Goal: Task Accomplishment & Management: Manage account settings

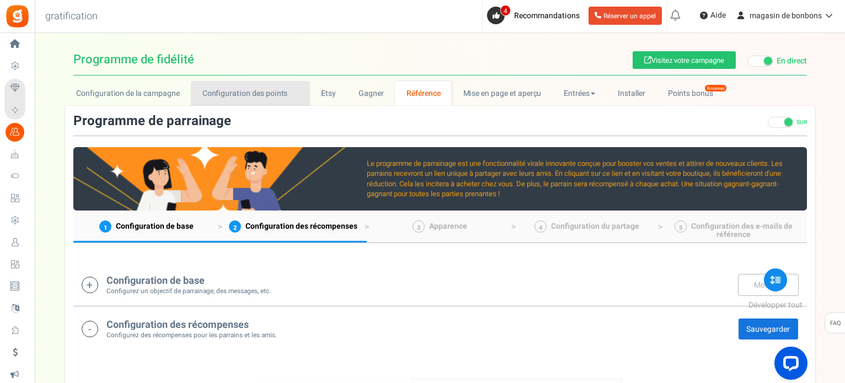
click at [234, 97] on font "Configuration des points" at bounding box center [244, 94] width 85 height 12
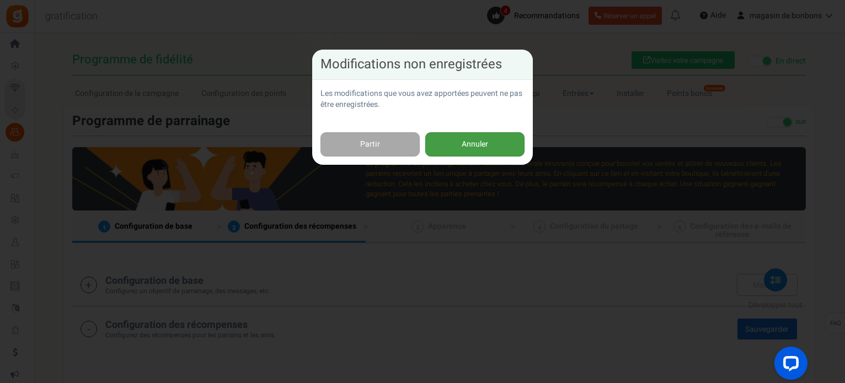
drag, startPoint x: 439, startPoint y: 141, endPoint x: 547, endPoint y: 145, distance: 108.2
click at [440, 141] on button "Annuler" at bounding box center [474, 144] width 99 height 25
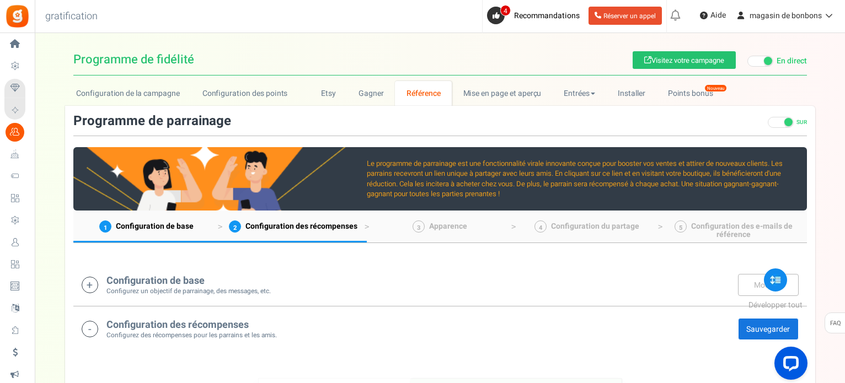
click at [751, 328] on font "Sauvegarder" at bounding box center [768, 330] width 44 height 12
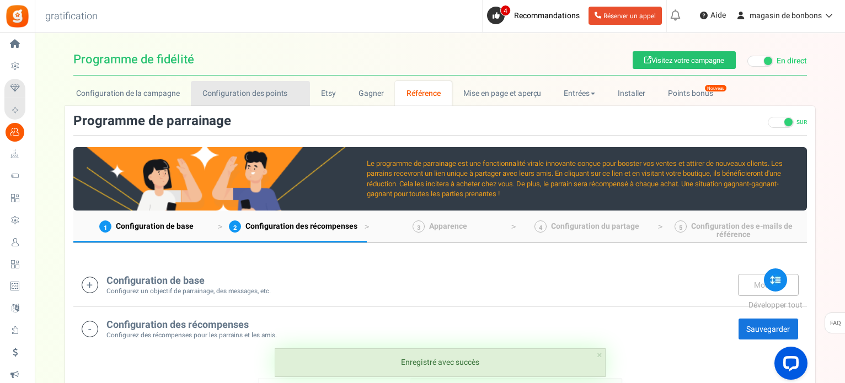
click at [252, 94] on font "Configuration des points" at bounding box center [244, 94] width 85 height 12
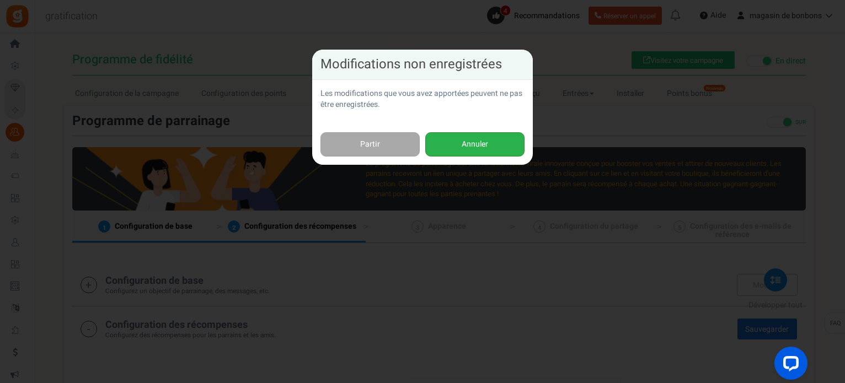
click at [463, 143] on font "Annuler" at bounding box center [475, 144] width 26 height 12
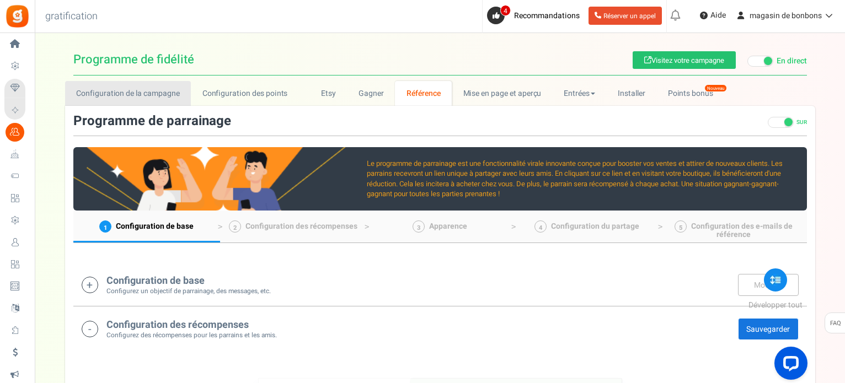
click at [152, 93] on font "Configuration de la campagne" at bounding box center [128, 94] width 104 height 12
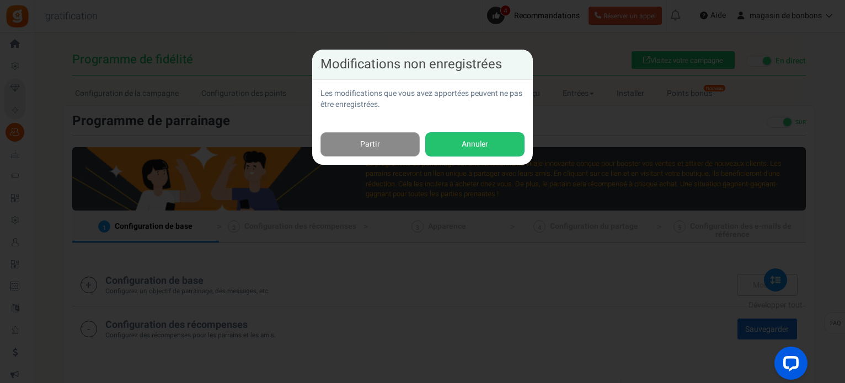
click at [394, 153] on link "Partir" at bounding box center [369, 144] width 99 height 25
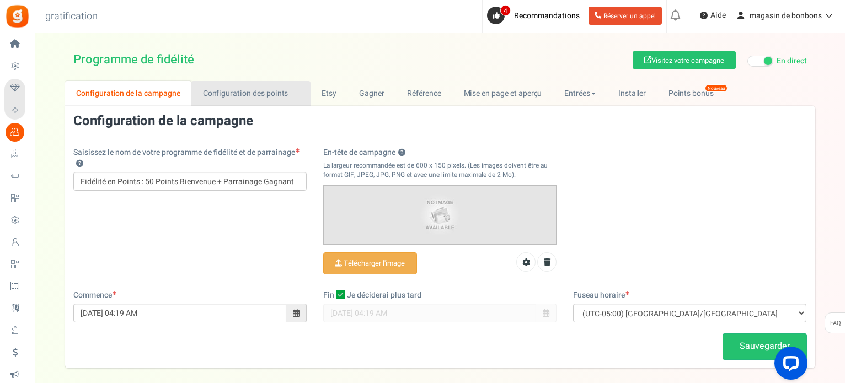
click at [251, 97] on font "Configuration des points" at bounding box center [245, 94] width 85 height 12
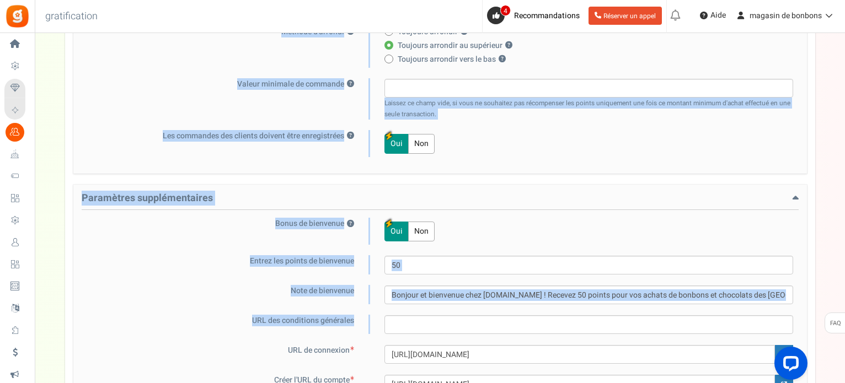
scroll to position [386, 0]
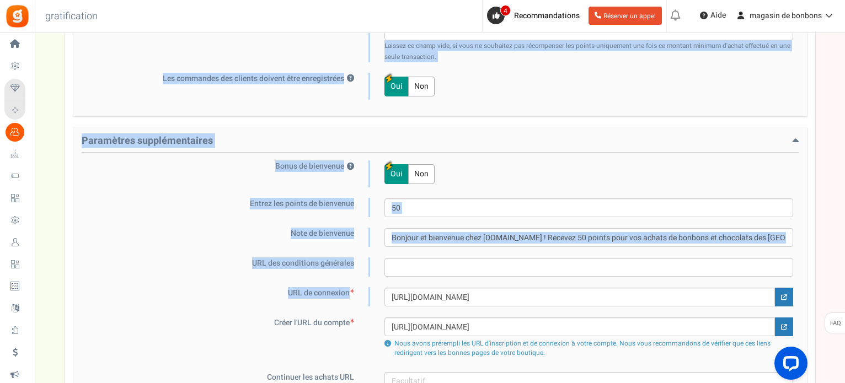
drag, startPoint x: 234, startPoint y: 78, endPoint x: 585, endPoint y: 297, distance: 414.3
click at [585, 297] on div "Save Configuration des points de fidélité Paramètres de base Donnez des points …" at bounding box center [440, 133] width 734 height 810
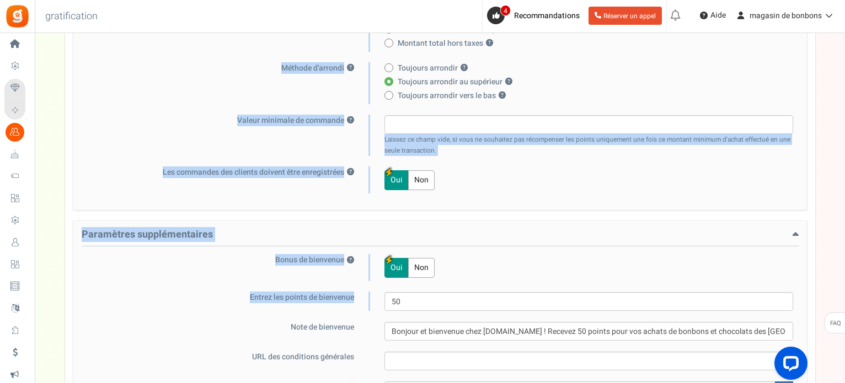
scroll to position [331, 0]
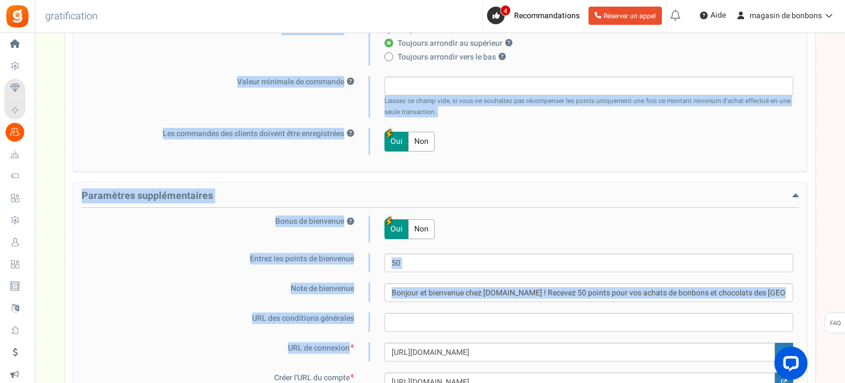
drag, startPoint x: 220, startPoint y: 189, endPoint x: 585, endPoint y: 357, distance: 401.5
click at [585, 357] on div "Save Configuration des points de fidélité Paramètres de base Donnez des points …" at bounding box center [440, 188] width 734 height 810
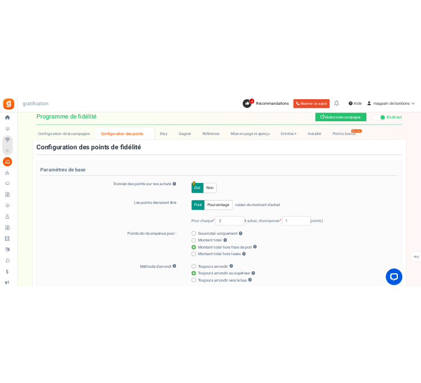
scroll to position [0, 0]
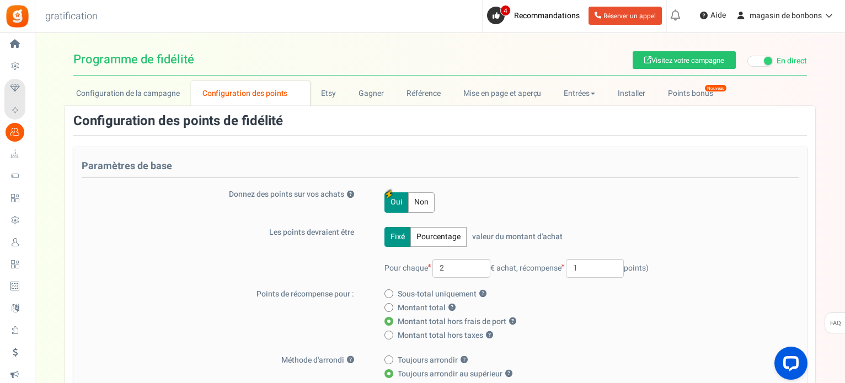
drag, startPoint x: 223, startPoint y: 189, endPoint x: 346, endPoint y: 198, distance: 123.3
click at [346, 198] on label "Donnez des points sur vos achats ?" at bounding box center [225, 194] width 287 height 11
copy font "Donnez des points sur vos achats"
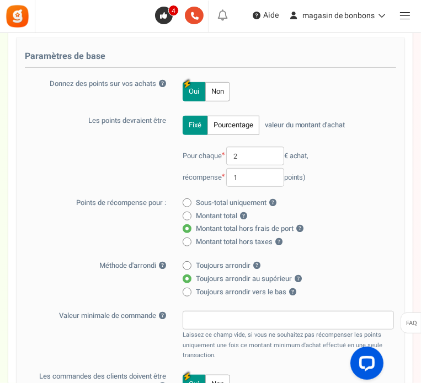
scroll to position [221, 0]
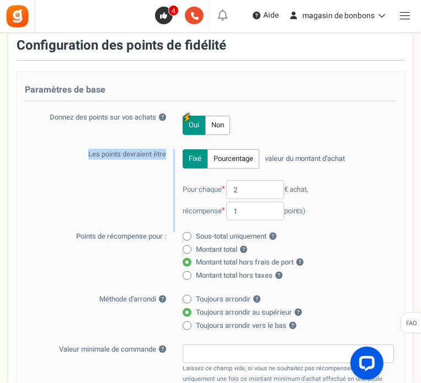
drag, startPoint x: 82, startPoint y: 131, endPoint x: 174, endPoint y: 130, distance: 92.7
click at [174, 149] on div "Les points devraient être Fixé Pourcentage valeur du montant d'achat 100 % of p…" at bounding box center [210, 190] width 371 height 83
copy div "Les points devraient être"
click at [279, 149] on div "Fixé Pourcentage valeur du montant d'achat 100 % of purchase amount. Pour chaqu…" at bounding box center [284, 190] width 219 height 83
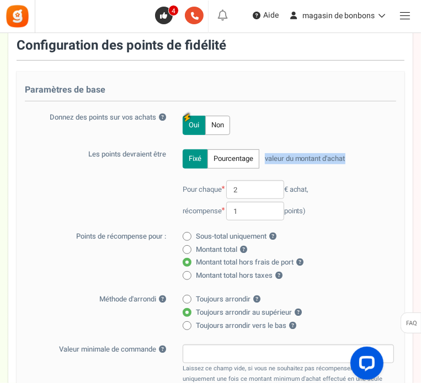
drag, startPoint x: 265, startPoint y: 136, endPoint x: 351, endPoint y: 134, distance: 85.5
click at [351, 149] on div "Fixé Pourcentage valeur du montant d'achat 100 % of purchase amount. Pour chaqu…" at bounding box center [284, 190] width 219 height 83
copy font "valeur du montant d'achat"
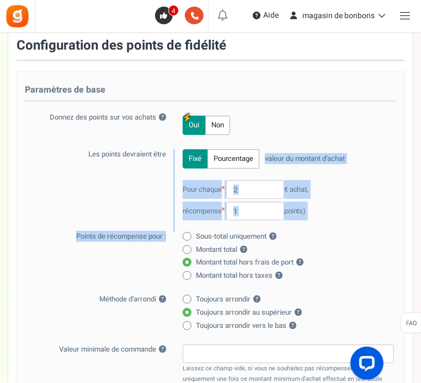
drag, startPoint x: 70, startPoint y: 206, endPoint x: 163, endPoint y: 219, distance: 94.6
click at [165, 218] on div "Paramètres de base Donnez des points sur vos achats ? Oui Non Les points devrai…" at bounding box center [211, 260] width 388 height 376
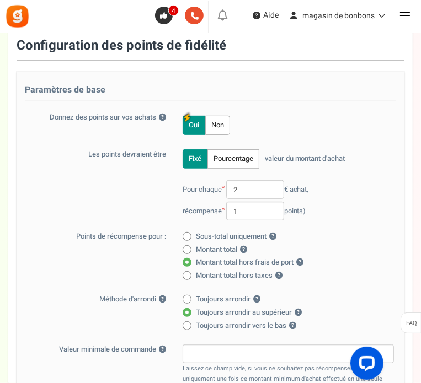
click at [152, 232] on div "Points de récompense pour : Sous-total uniquement ? Montant total ? Montant tot…" at bounding box center [210, 258] width 371 height 52
drag, startPoint x: 74, startPoint y: 210, endPoint x: 162, endPoint y: 215, distance: 87.3
click at [162, 231] on font "Points de récompense pour :" at bounding box center [121, 236] width 90 height 10
drag, startPoint x: 155, startPoint y: 215, endPoint x: 165, endPoint y: 225, distance: 14.4
click at [163, 232] on div "Points de récompense pour : Sous-total uniquement ? Montant total ? Montant tot…" at bounding box center [210, 258] width 371 height 52
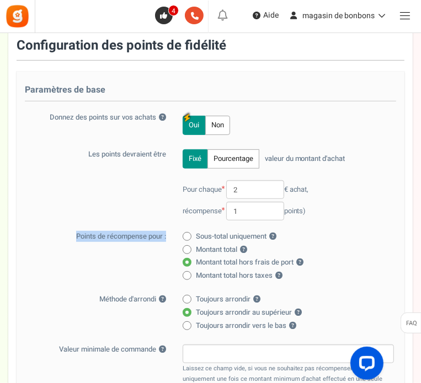
drag, startPoint x: 170, startPoint y: 213, endPoint x: 75, endPoint y: 210, distance: 95.0
click at [67, 232] on label "Points de récompense pour :" at bounding box center [99, 237] width 148 height 10
copy font "Points de récompense pour :"
drag, startPoint x: 196, startPoint y: 239, endPoint x: 247, endPoint y: 242, distance: 50.3
click at [247, 257] on font "Montant total hors frais de port" at bounding box center [245, 262] width 98 height 10
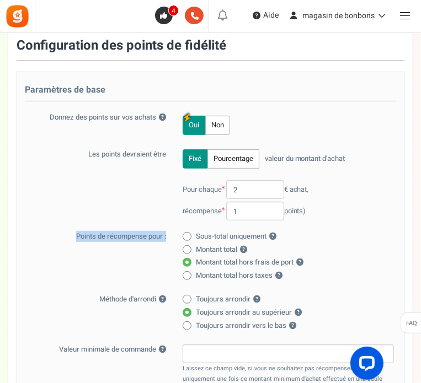
click at [190, 260] on input "Montant total hors frais de port ?" at bounding box center [186, 263] width 7 height 7
drag, startPoint x: 298, startPoint y: 239, endPoint x: 269, endPoint y: 238, distance: 29.3
click at [269, 258] on span "Montant total hors frais de port ?" at bounding box center [250, 263] width 108 height 10
click at [190, 260] on input "Montant total hors frais de port ?" at bounding box center [186, 263] width 7 height 7
click at [190, 232] on span at bounding box center [187, 236] width 9 height 9
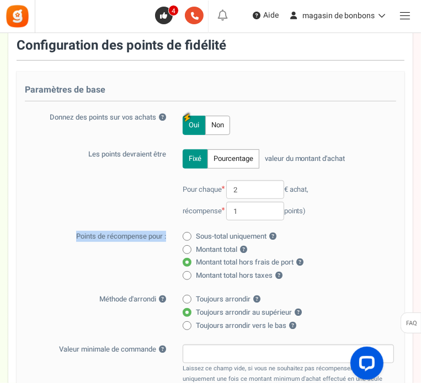
click at [190, 234] on input "Sous-total uniquement ?" at bounding box center [186, 237] width 7 height 7
radio input "true"
click at [184, 258] on span at bounding box center [187, 262] width 9 height 9
click at [184, 260] on input "Montant total hors frais de port ?" at bounding box center [186, 263] width 7 height 7
radio input "true"
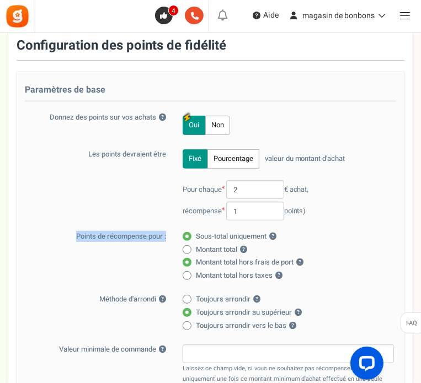
radio input "false"
drag, startPoint x: 194, startPoint y: 236, endPoint x: 200, endPoint y: 238, distance: 6.5
click at [216, 258] on label "Montant total hors frais de port ?" at bounding box center [285, 263] width 205 height 10
click at [190, 260] on input "Montant total hors frais de port ?" at bounding box center [186, 263] width 7 height 7
drag, startPoint x: 97, startPoint y: 275, endPoint x: 154, endPoint y: 277, distance: 58.0
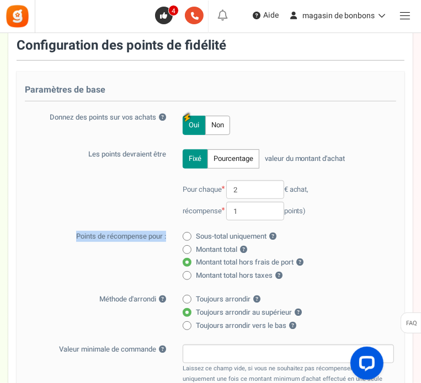
click at [154, 294] on font "Méthode d'arrondi" at bounding box center [127, 299] width 57 height 10
copy font "Méthode d'arrondi"
click at [188, 295] on span at bounding box center [187, 299] width 9 height 9
click at [188, 297] on input "Toujours arrondir ?" at bounding box center [186, 300] width 7 height 7
radio input "true"
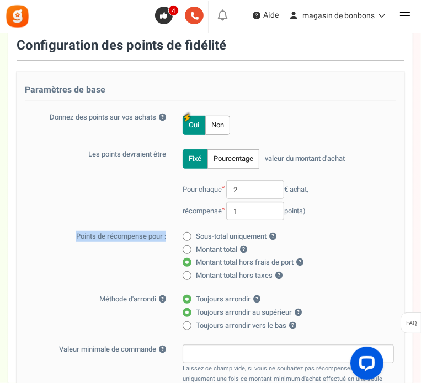
radio input "false"
click at [192, 321] on label "Toujours arrondir vers le bas ?" at bounding box center [285, 326] width 205 height 10
click at [190, 323] on input "Toujours arrondir vers le bas ?" at bounding box center [186, 326] width 7 height 7
radio input "true"
radio input "false"
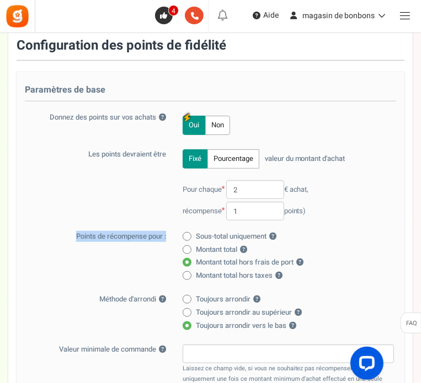
drag, startPoint x: 51, startPoint y: 322, endPoint x: 155, endPoint y: 328, distance: 104.4
click at [155, 345] on label "Valeur minimale de commande ?" at bounding box center [99, 350] width 148 height 10
copy font "Valeur minimale de commande"
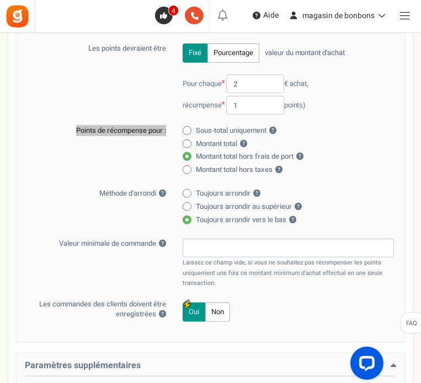
scroll to position [331, 0]
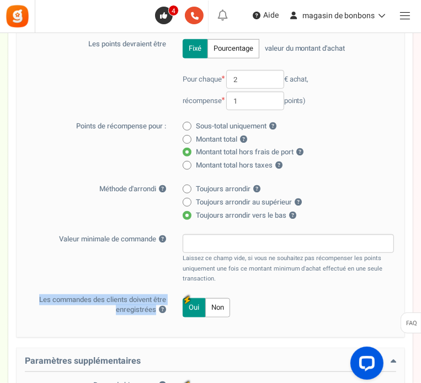
drag, startPoint x: 36, startPoint y: 272, endPoint x: 157, endPoint y: 290, distance: 122.6
click at [157, 295] on label "Les commandes des clients doivent être enregistrées ?" at bounding box center [99, 305] width 148 height 20
copy font "Les commandes des clients doivent être enregistrées"
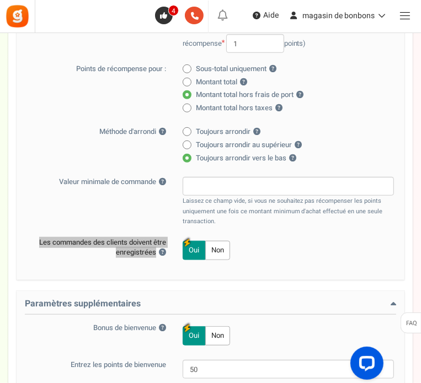
scroll to position [441, 0]
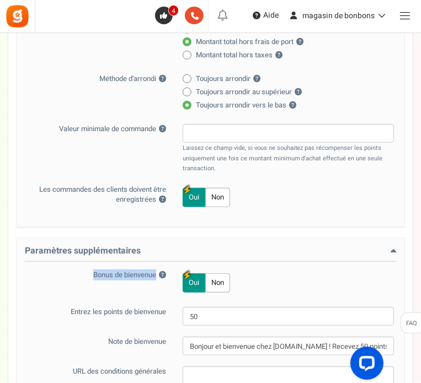
drag, startPoint x: 84, startPoint y: 250, endPoint x: 154, endPoint y: 251, distance: 70.1
click at [154, 270] on label "Bonus de bienvenue ?" at bounding box center [99, 275] width 148 height 10
copy font "Bonus de bienvenue"
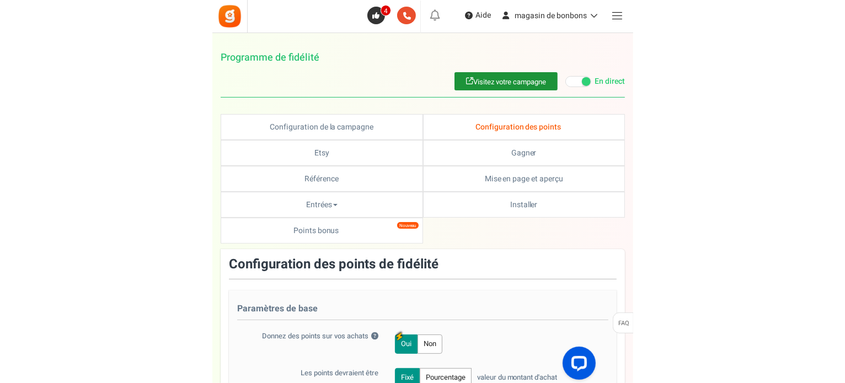
scroll to position [0, 0]
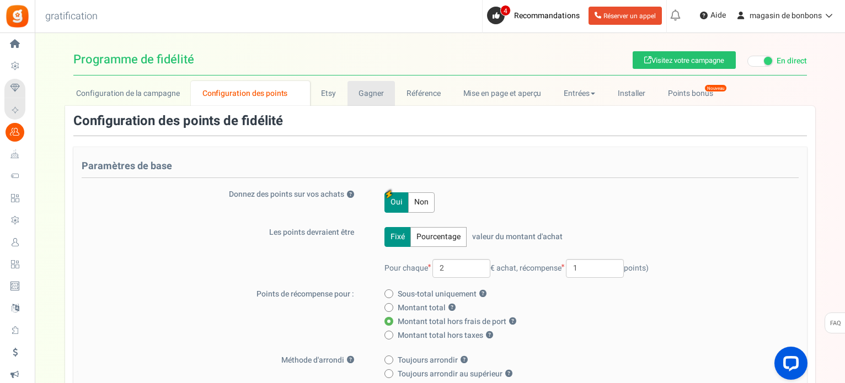
click at [371, 93] on font "Gagner" at bounding box center [371, 94] width 25 height 12
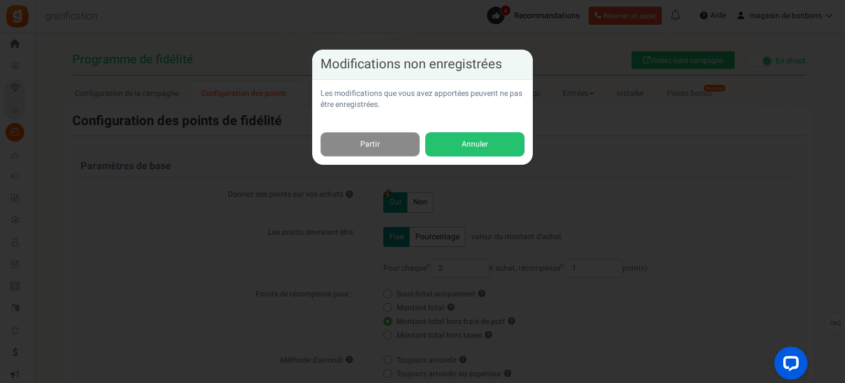
click at [405, 145] on link "Partir" at bounding box center [369, 144] width 99 height 25
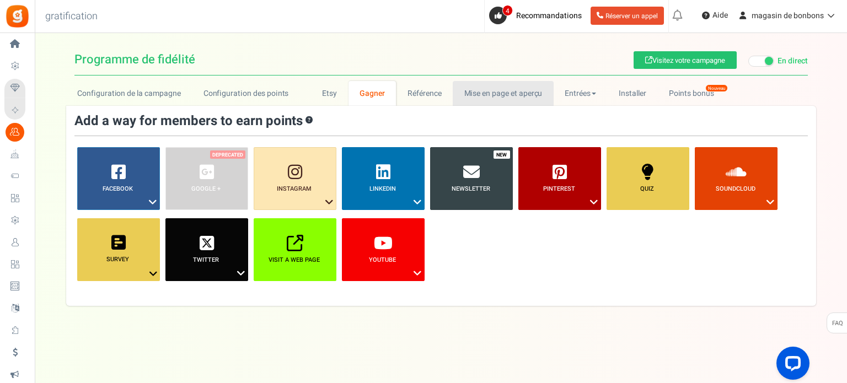
click at [496, 89] on font "Mise en page et aperçu" at bounding box center [503, 94] width 78 height 12
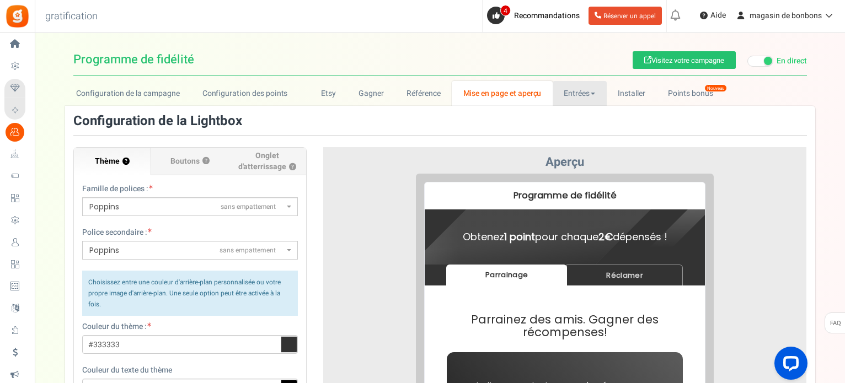
click at [587, 88] on font "Entrées" at bounding box center [577, 94] width 26 height 12
click at [578, 112] on font "Entrées" at bounding box center [576, 117] width 24 height 10
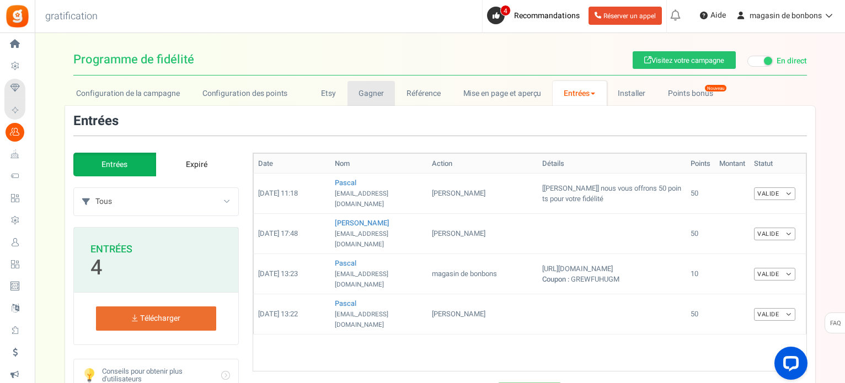
click at [361, 94] on font "Gagner" at bounding box center [371, 94] width 25 height 12
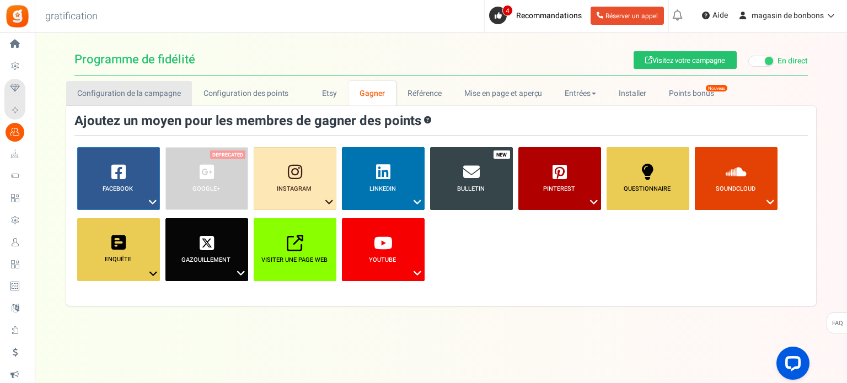
click at [170, 97] on font "Configuration de la campagne" at bounding box center [129, 94] width 104 height 12
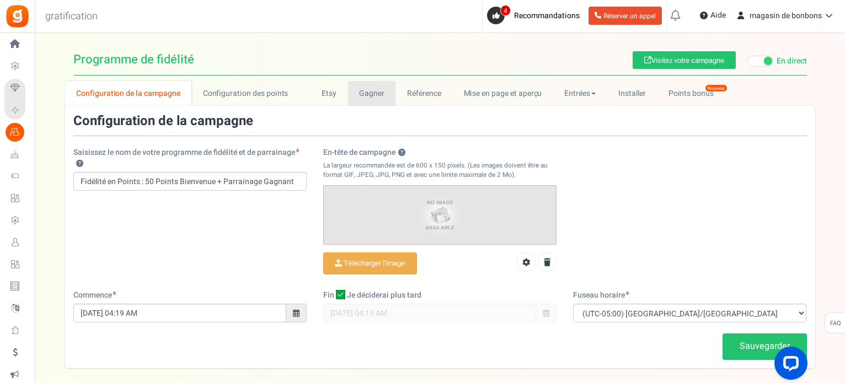
click at [359, 98] on font "Gagner" at bounding box center [371, 94] width 25 height 12
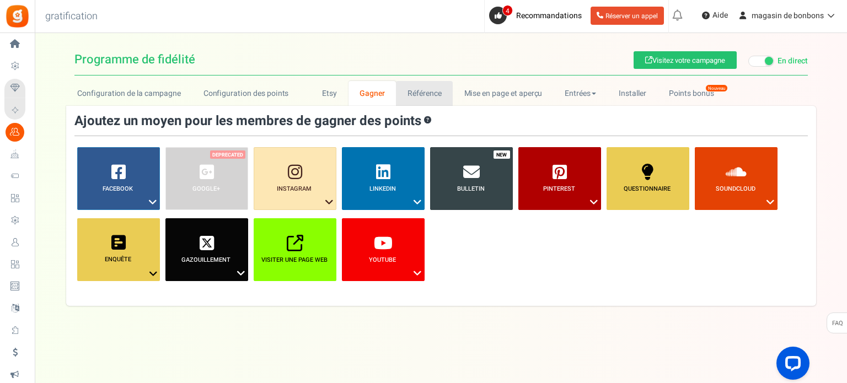
click at [414, 95] on font "Référence" at bounding box center [425, 94] width 34 height 12
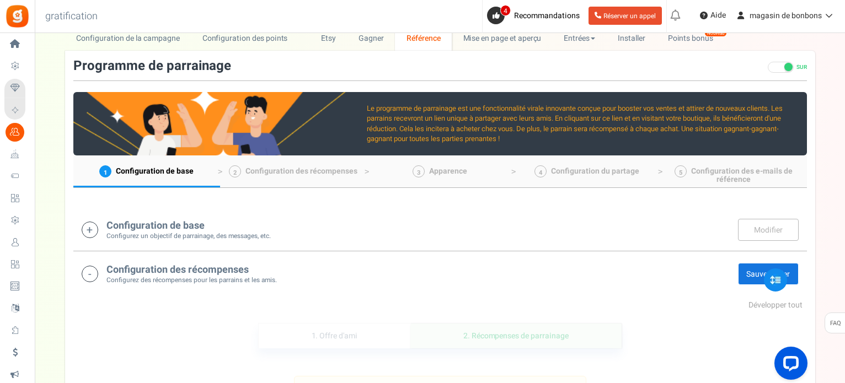
click at [199, 228] on font "Configuration de base" at bounding box center [155, 225] width 98 height 15
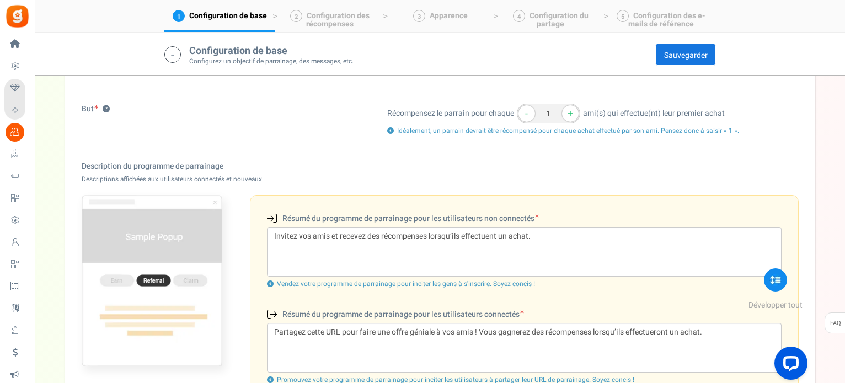
scroll to position [175, 0]
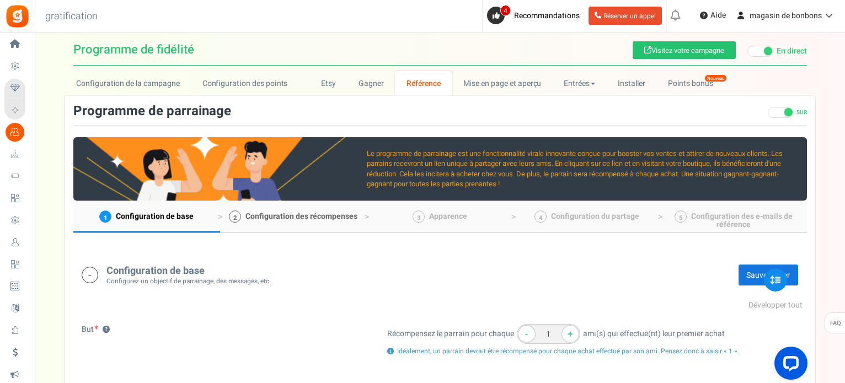
click at [285, 213] on font "Configuration des récompenses" at bounding box center [301, 217] width 112 height 12
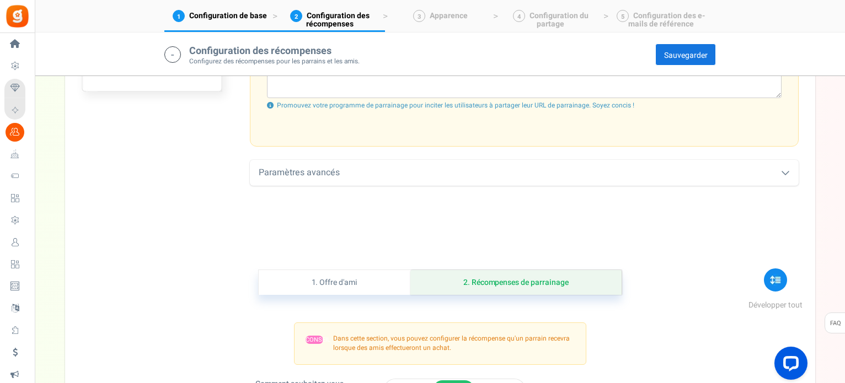
scroll to position [671, 0]
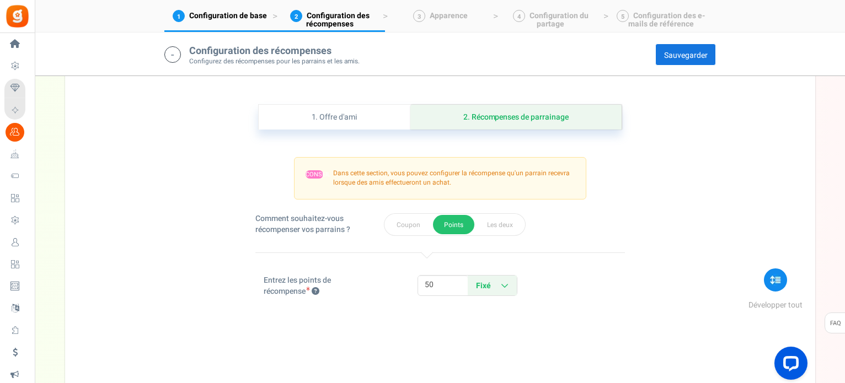
click at [502, 290] on link "Fixé Pourcentage" at bounding box center [492, 286] width 49 height 20
click at [493, 288] on link "Fixé Pourcentage" at bounding box center [492, 286] width 49 height 20
click at [436, 288] on input "50" at bounding box center [443, 285] width 50 height 19
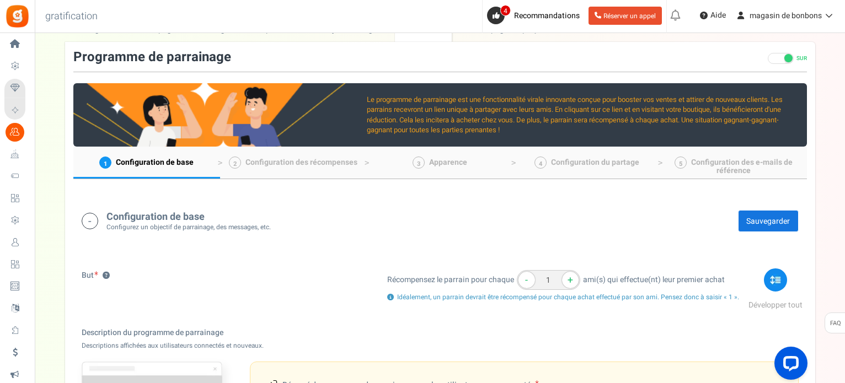
scroll to position [0, 0]
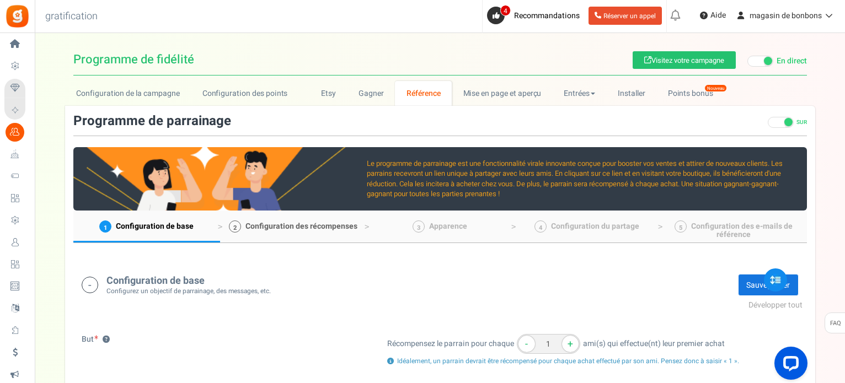
click at [285, 223] on font "Configuration des récompenses" at bounding box center [301, 227] width 112 height 12
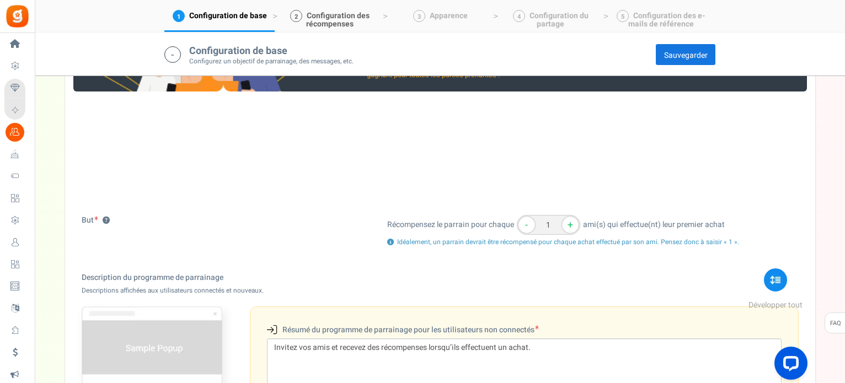
scroll to position [671, 0]
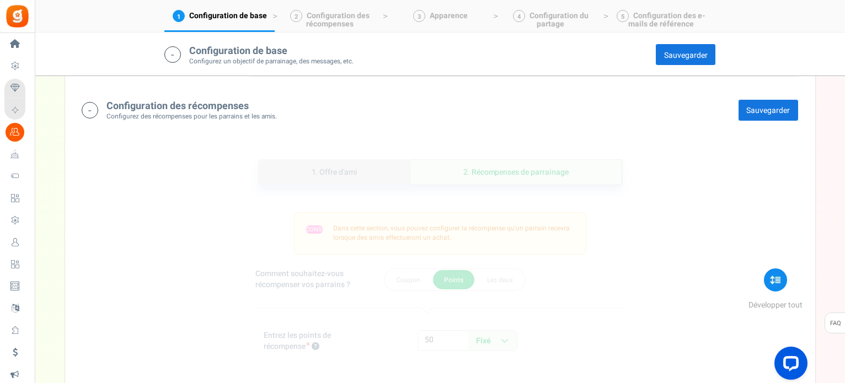
click at [308, 174] on link "1. Offre d'ami" at bounding box center [335, 172] width 152 height 25
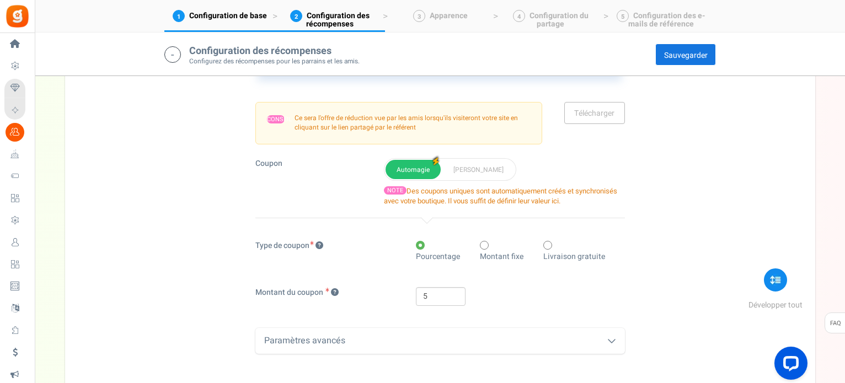
scroll to position [781, 0]
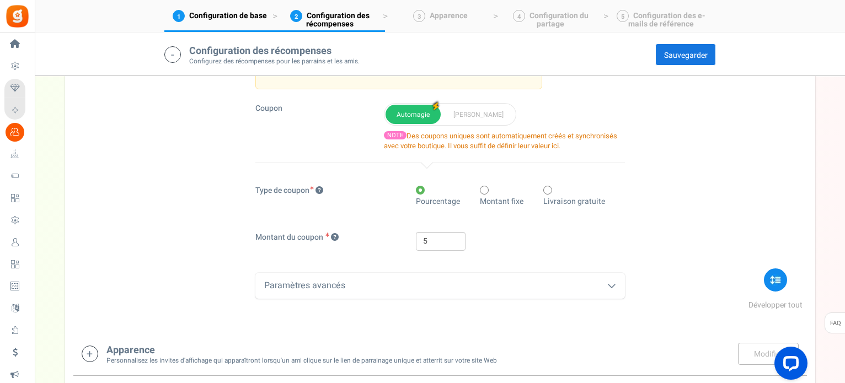
click at [485, 190] on span at bounding box center [484, 190] width 9 height 9
click at [485, 190] on input "Montant fixe" at bounding box center [483, 191] width 7 height 7
radio input "true"
click at [459, 117] on font "[PERSON_NAME]" at bounding box center [478, 115] width 50 height 10
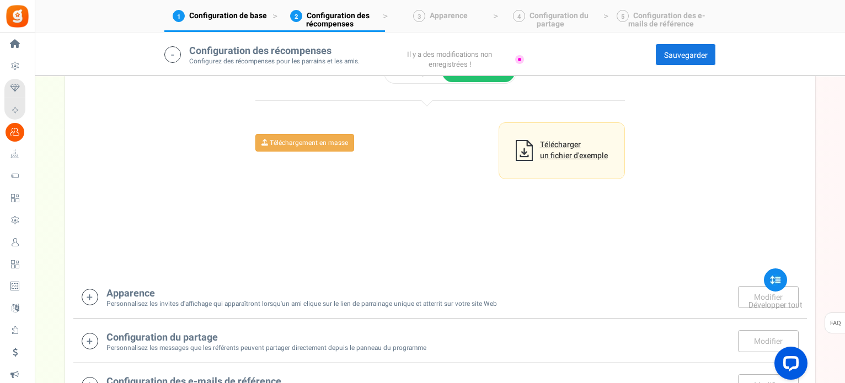
scroll to position [671, 0]
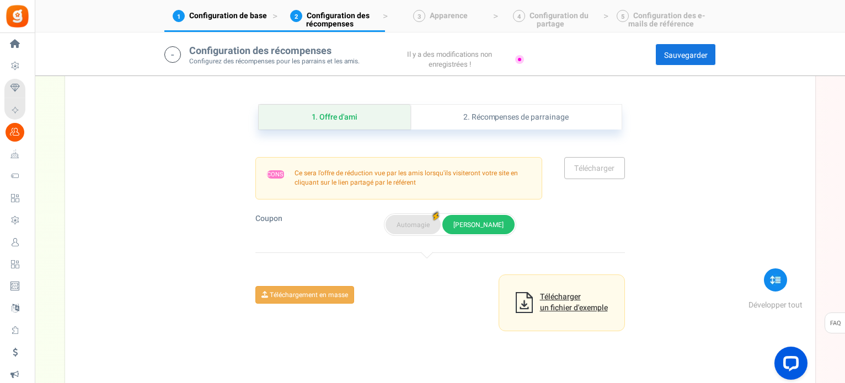
click at [412, 225] on font "Automagie" at bounding box center [413, 225] width 33 height 10
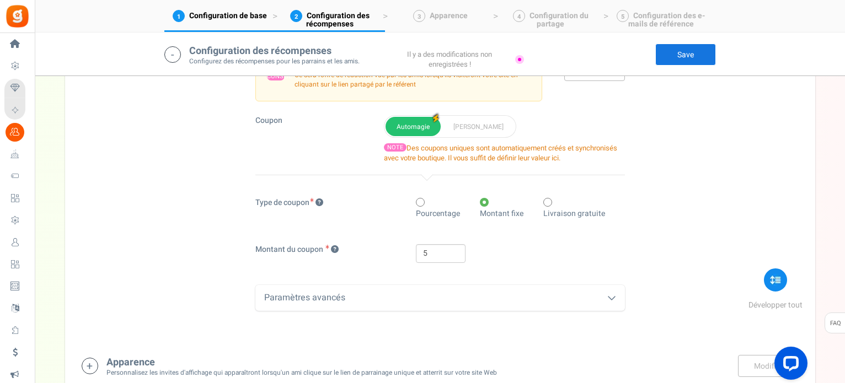
scroll to position [781, 0]
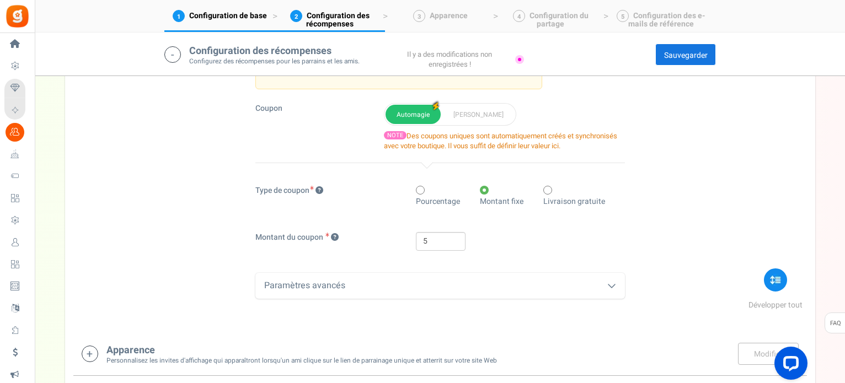
click at [416, 191] on span at bounding box center [420, 190] width 9 height 9
click at [416, 191] on input "Pourcentage" at bounding box center [419, 191] width 7 height 7
radio input "true"
click at [479, 190] on div "Pourcentage Montant fixe Livraison gratuite" at bounding box center [520, 197] width 209 height 25
click at [484, 190] on span at bounding box center [484, 190] width 9 height 9
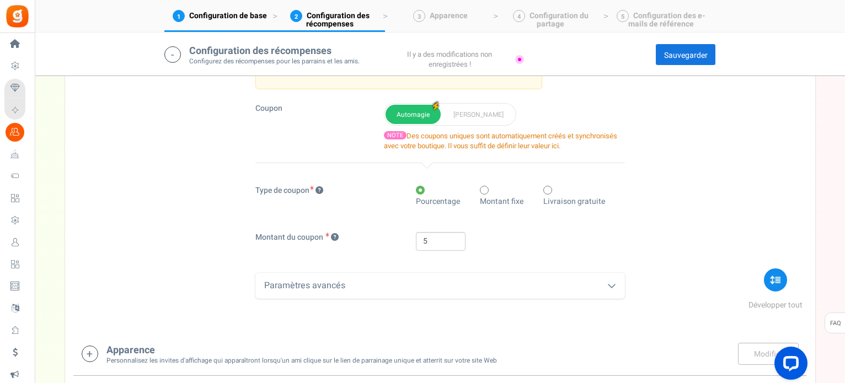
click at [484, 190] on input "Montant fixe" at bounding box center [483, 191] width 7 height 7
radio input "true"
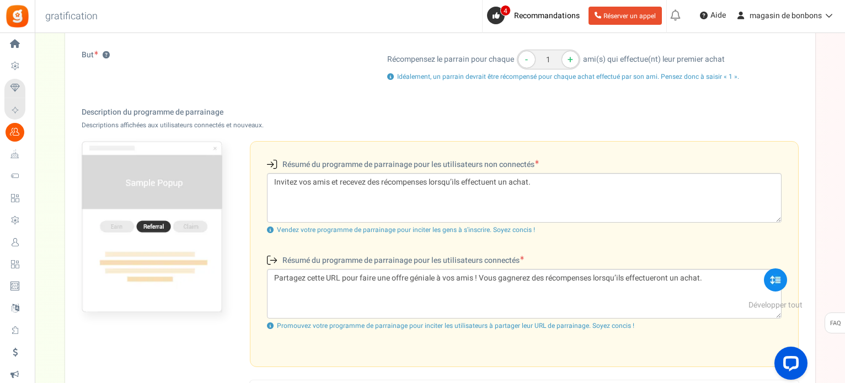
scroll to position [119, 0]
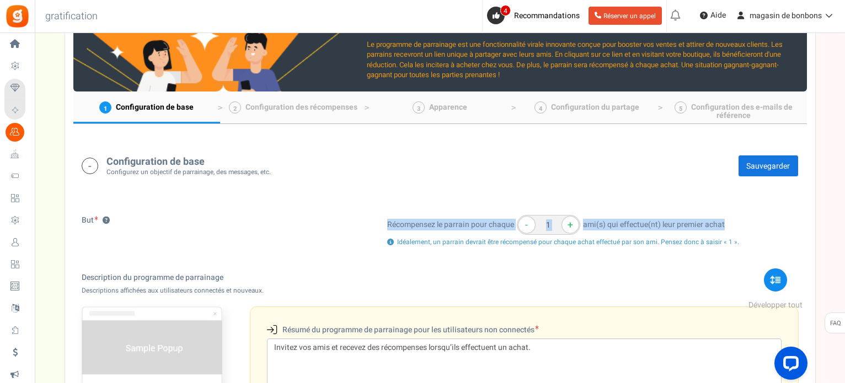
drag, startPoint x: 385, startPoint y: 223, endPoint x: 728, endPoint y: 220, distance: 343.1
click at [728, 220] on div "Récompensez le parrain pour chaque - 1 + ami(s) qui effectue(nt) leur premier a…" at bounding box center [593, 232] width 428 height 35
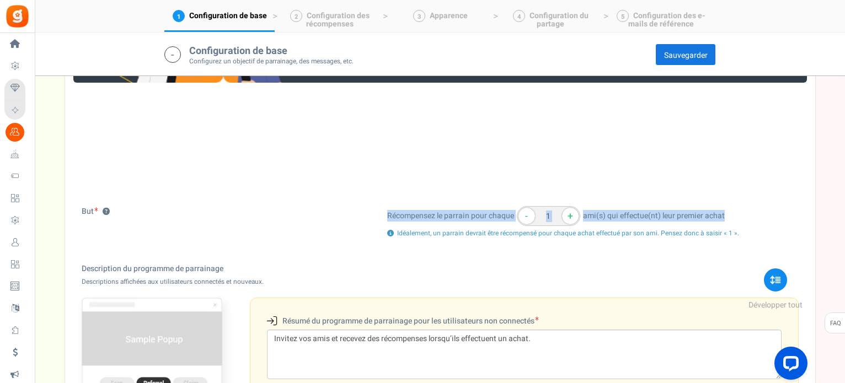
scroll to position [231, 0]
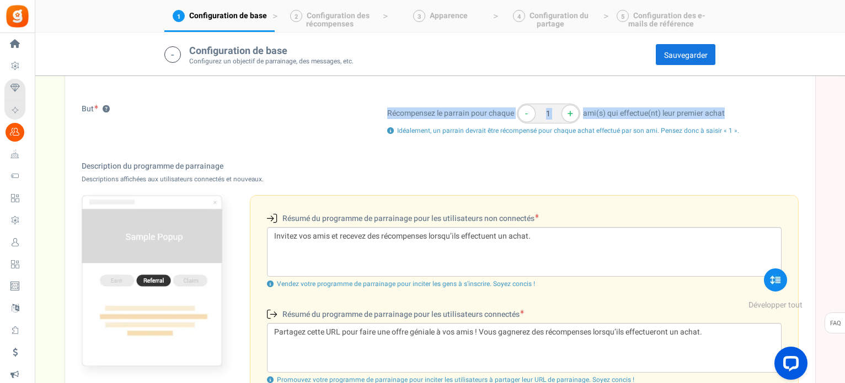
copy div "Récompensez le parrain pour chaque - + ami(s) qui effectue(nt) leur premier ach…"
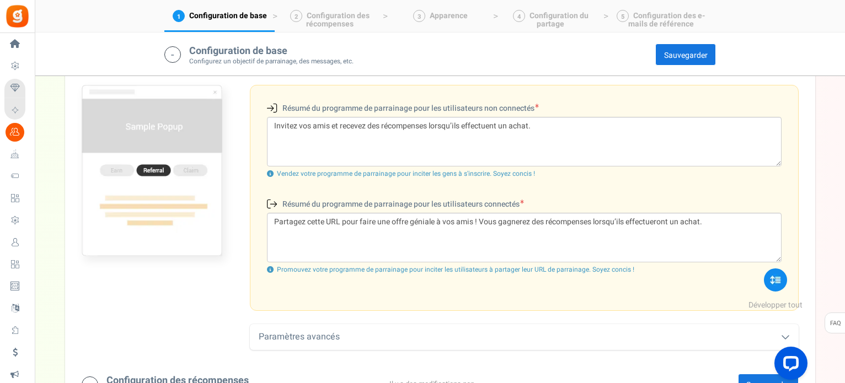
scroll to position [451, 0]
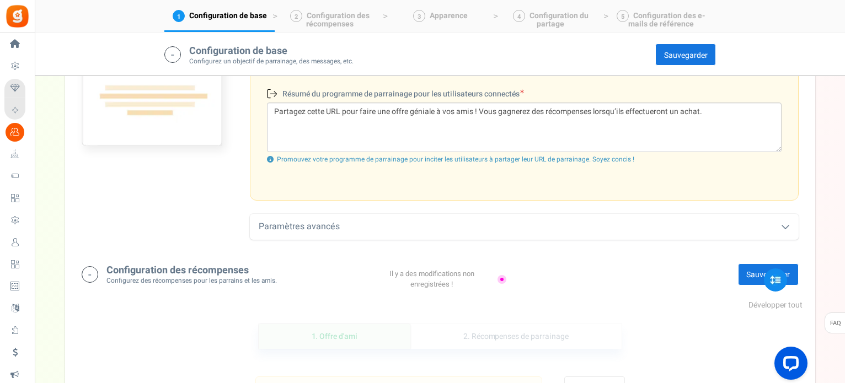
click at [371, 221] on div "Paramètres avancés" at bounding box center [524, 227] width 549 height 26
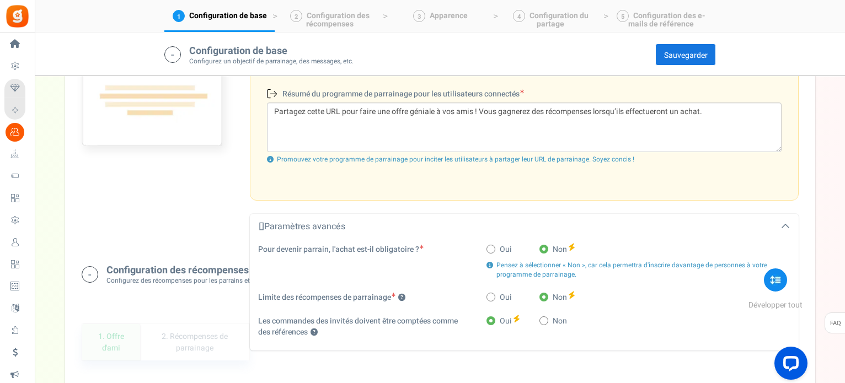
scroll to position [506, 0]
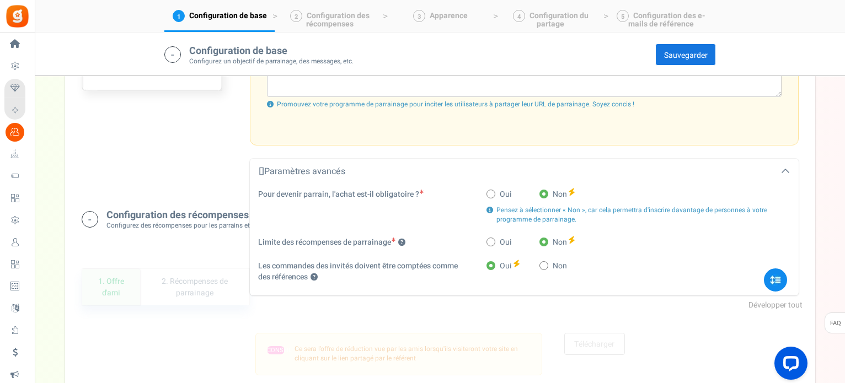
drag, startPoint x: 248, startPoint y: 187, endPoint x: 413, endPoint y: 199, distance: 165.4
click at [413, 198] on div at bounding box center [413, 198] width 0 height 0
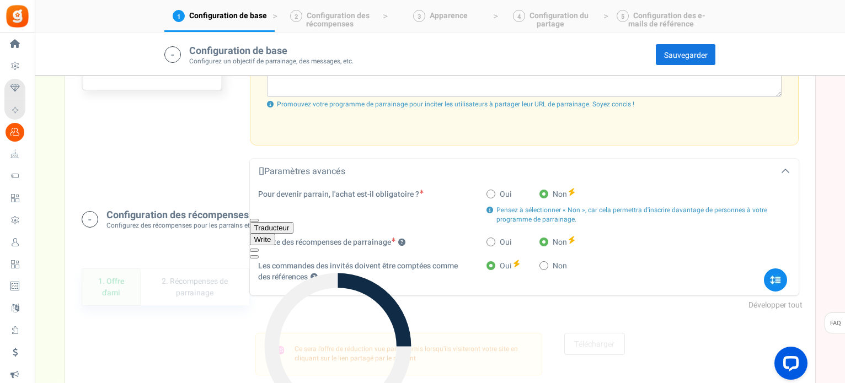
click at [324, 205] on div "Pour devenir parrain, l'achat est-il obligatoire ? Oui Non Pensez à sélectionne…" at bounding box center [524, 208] width 549 height 38
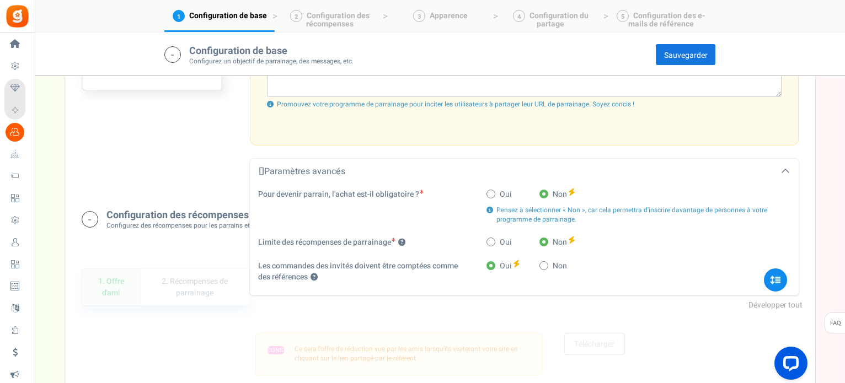
drag, startPoint x: 258, startPoint y: 189, endPoint x: 399, endPoint y: 197, distance: 141.5
click at [420, 198] on label "Pour devenir parrain, l'achat est-il obligatoire ?" at bounding box center [340, 194] width 165 height 11
copy font "Pour devenir parrain, l'achat est-il obligatoire ?"
drag, startPoint x: 251, startPoint y: 236, endPoint x: 394, endPoint y: 242, distance: 143.0
click at [394, 242] on div "Limite des récompenses de parrainage ?" at bounding box center [364, 244] width 229 height 14
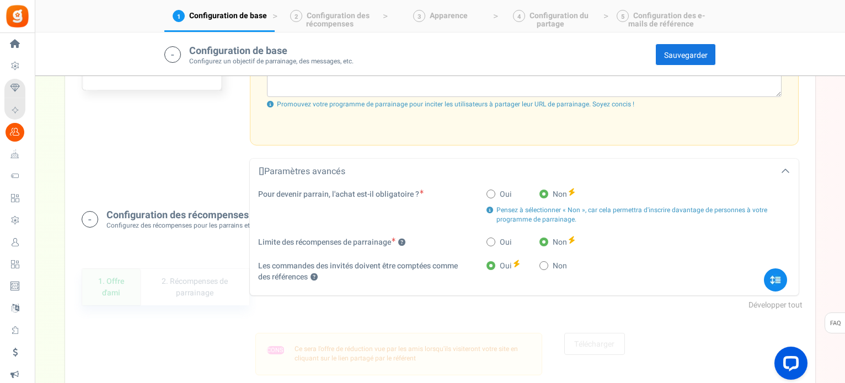
drag, startPoint x: 256, startPoint y: 255, endPoint x: 293, endPoint y: 260, distance: 37.8
click at [305, 259] on div "Pour devenir parrain, l'achat est-il obligatoire ? Oui Non Pensez à sélectionne…" at bounding box center [524, 240] width 549 height 111
click at [364, 271] on label "Les commandes des invités doivent être comptées comme des références ?" at bounding box center [364, 272] width 212 height 22
click at [318, 274] on button "?" at bounding box center [314, 277] width 7 height 7
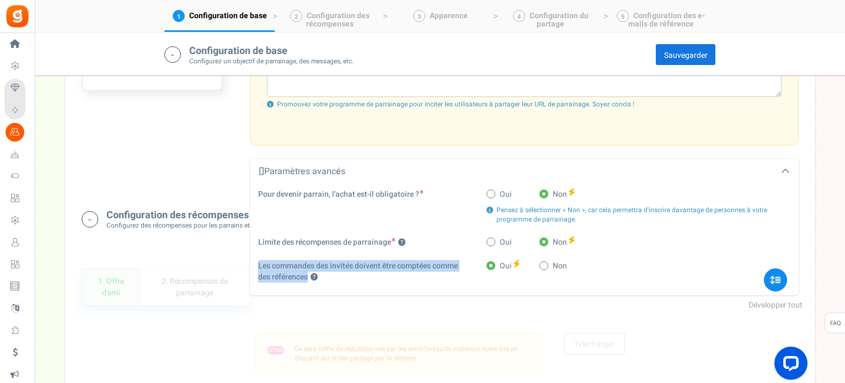
drag, startPoint x: 256, startPoint y: 261, endPoint x: 309, endPoint y: 276, distance: 54.9
click at [309, 276] on div "Les commandes des invités doivent être comptées comme des références ?" at bounding box center [364, 273] width 229 height 25
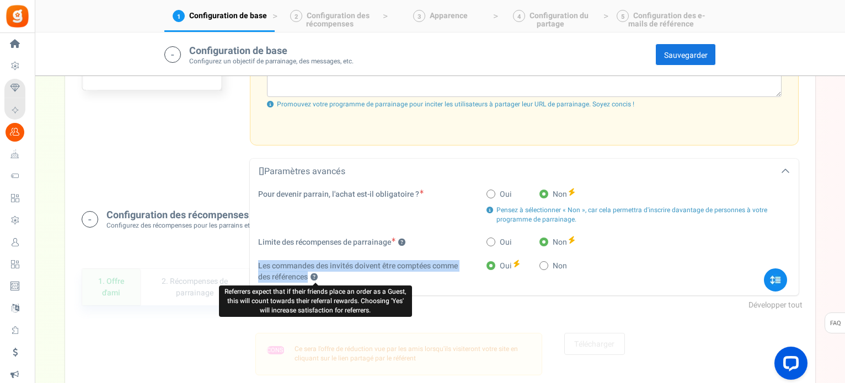
click at [314, 275] on button "?" at bounding box center [314, 277] width 7 height 7
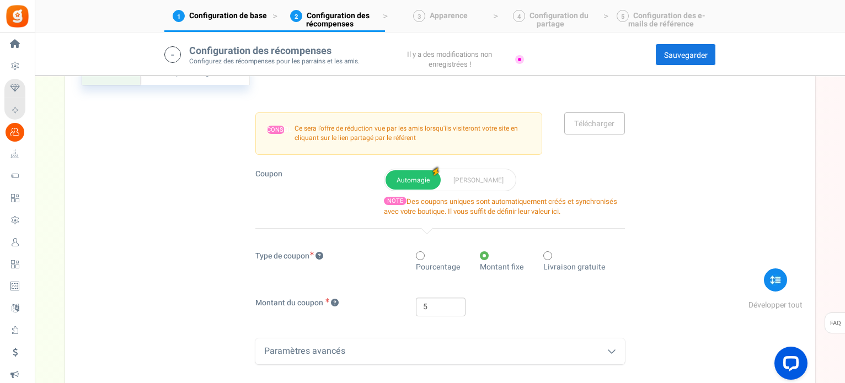
scroll to position [782, 0]
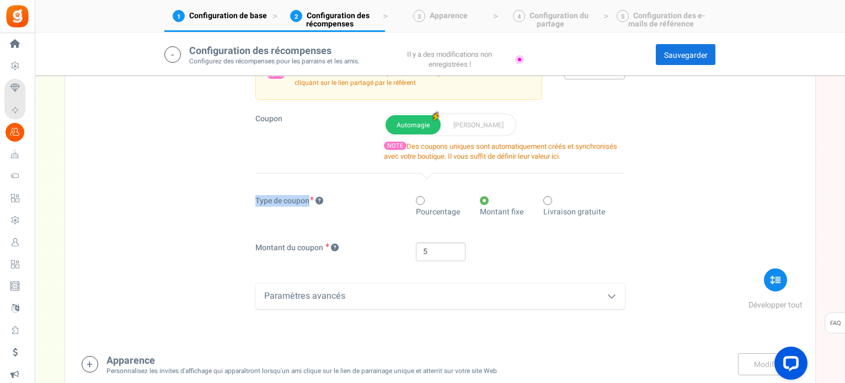
drag, startPoint x: 248, startPoint y: 200, endPoint x: 312, endPoint y: 202, distance: 64.0
click at [312, 202] on div "Type de coupon" at bounding box center [311, 203] width 129 height 14
drag, startPoint x: 252, startPoint y: 233, endPoint x: 324, endPoint y: 239, distance: 72.0
click at [325, 243] on div "Montant du coupon" at bounding box center [311, 250] width 129 height 14
click at [364, 286] on div "Paramètres avancés" at bounding box center [440, 297] width 370 height 26
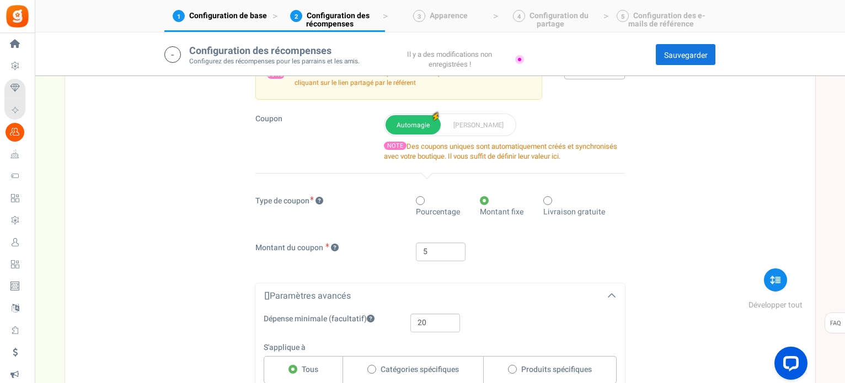
scroll to position [892, 0]
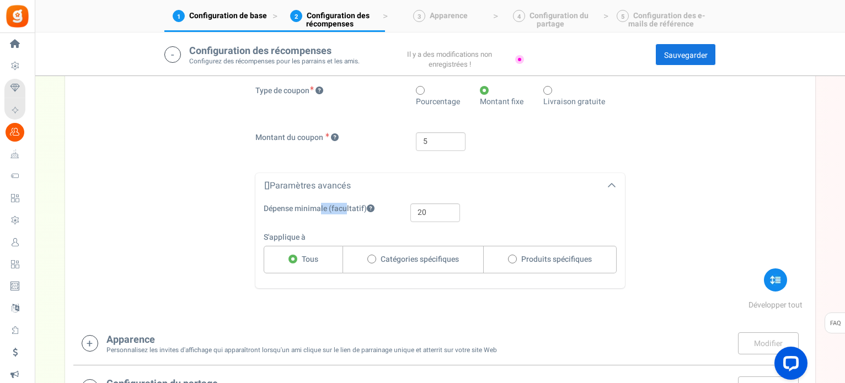
drag, startPoint x: 255, startPoint y: 189, endPoint x: 278, endPoint y: 194, distance: 23.2
click at [294, 199] on div "Dépense minimale (facultatif) 20 Dépense maximale (facultatif) S'applique à Tou…" at bounding box center [440, 243] width 370 height 89
click at [346, 209] on div "Dépense minimale (facultatif) 20" at bounding box center [431, 213] width 353 height 19
drag, startPoint x: 258, startPoint y: 193, endPoint x: 327, endPoint y: 200, distance: 69.3
click at [327, 204] on div "Dépense minimale (facultatif)" at bounding box center [328, 211] width 147 height 14
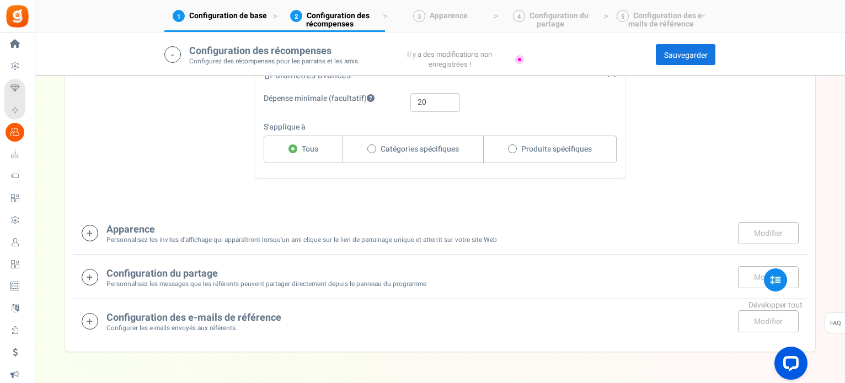
click at [131, 222] on font "Apparence" at bounding box center [130, 229] width 49 height 15
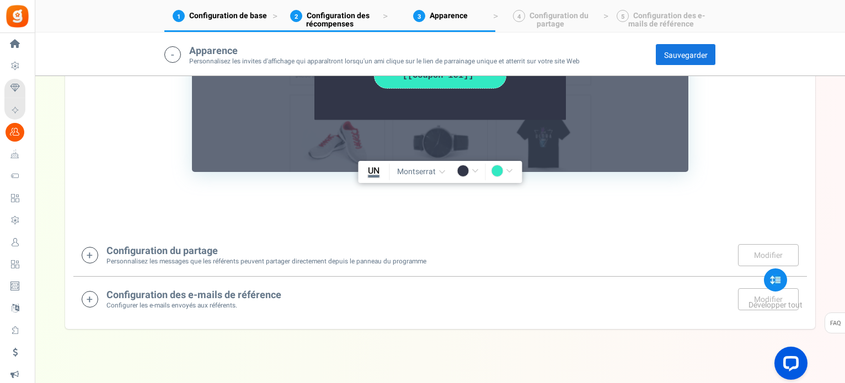
click at [99, 244] on div "Configuration du partage Personnalisez les messages que les référents peuvent p…" at bounding box center [440, 255] width 717 height 23
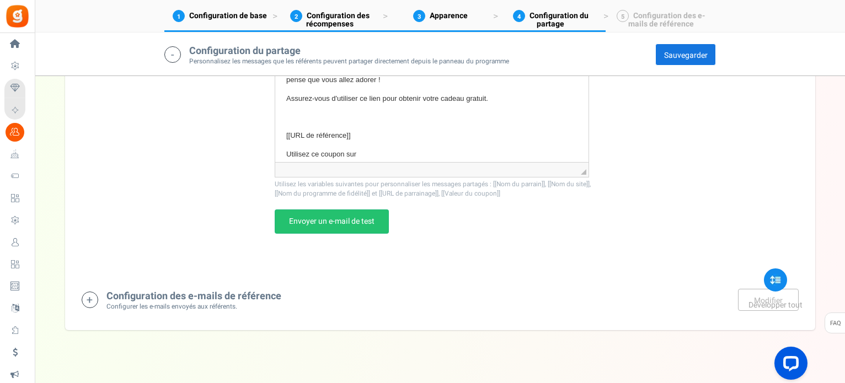
click at [93, 292] on icon at bounding box center [90, 300] width 17 height 17
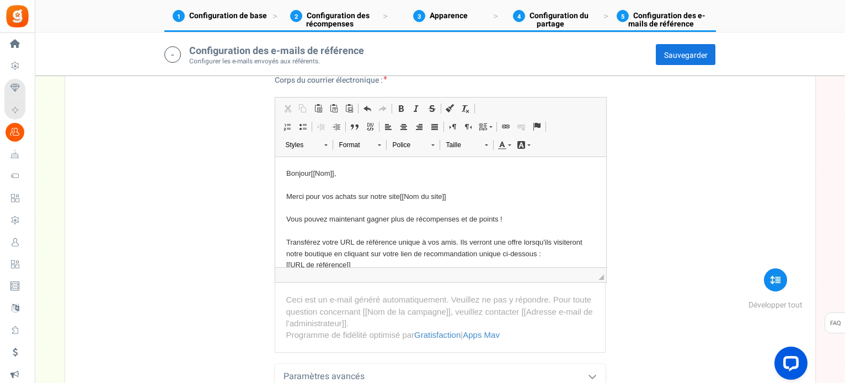
scroll to position [2590, 0]
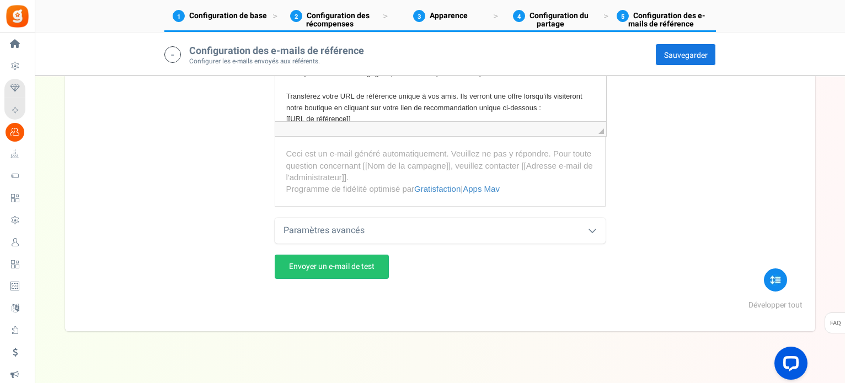
drag, startPoint x: 680, startPoint y: 47, endPoint x: 674, endPoint y: 48, distance: 5.6
click at [680, 47] on link "Sauvegarder" at bounding box center [685, 55] width 61 height 22
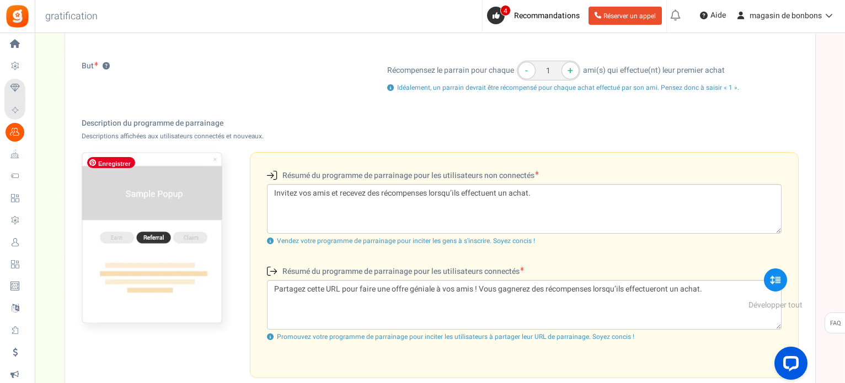
scroll to position [0, 0]
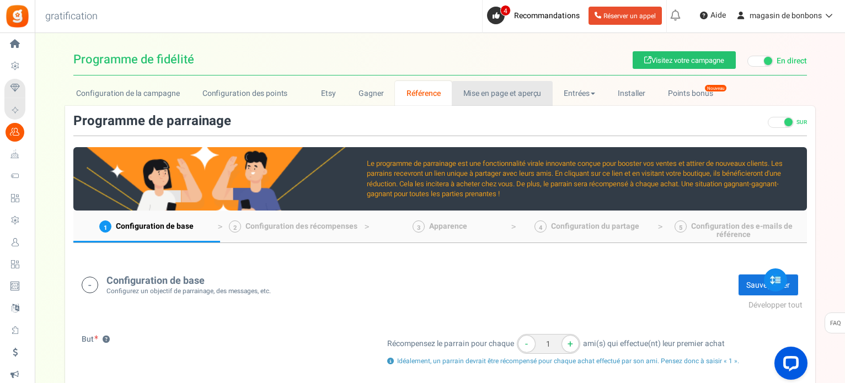
click at [523, 94] on font "Mise en page et aperçu" at bounding box center [502, 94] width 78 height 12
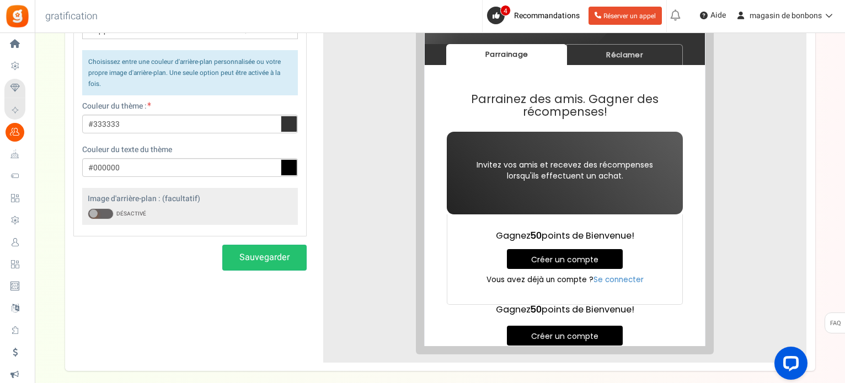
scroll to position [275, 0]
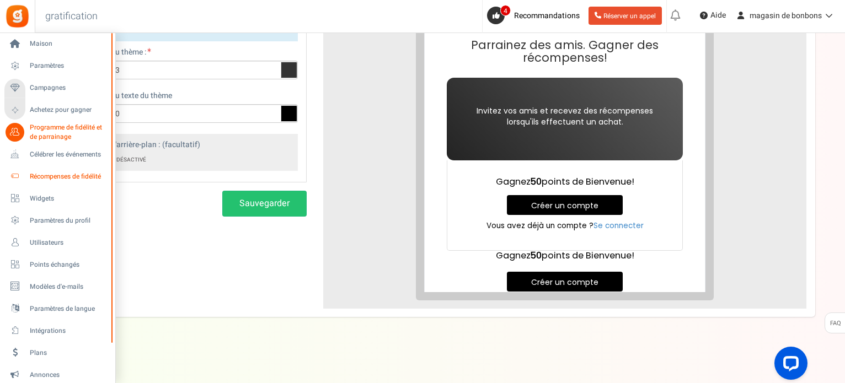
click at [42, 175] on font "Récompenses de fidélité" at bounding box center [65, 177] width 71 height 10
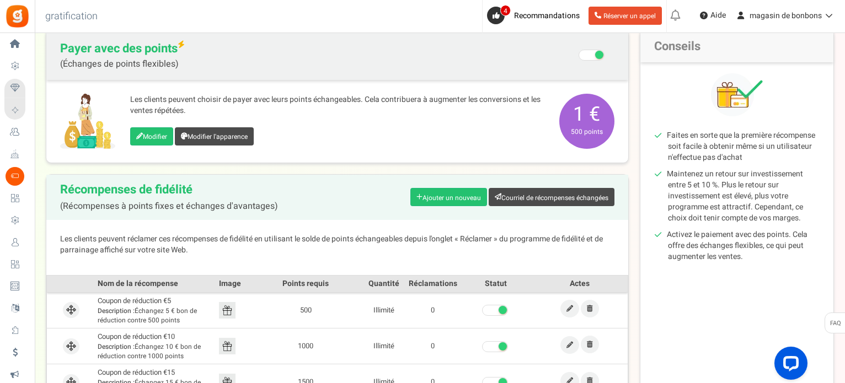
scroll to position [221, 0]
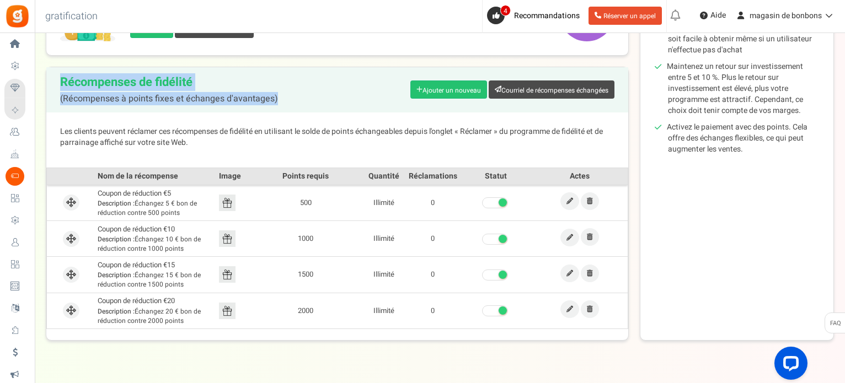
drag, startPoint x: 58, startPoint y: 79, endPoint x: 279, endPoint y: 99, distance: 221.0
click at [279, 99] on div "Récompenses de fidélité (Récompenses à points fixes et échanges d'avantages) Aj…" at bounding box center [337, 89] width 582 height 45
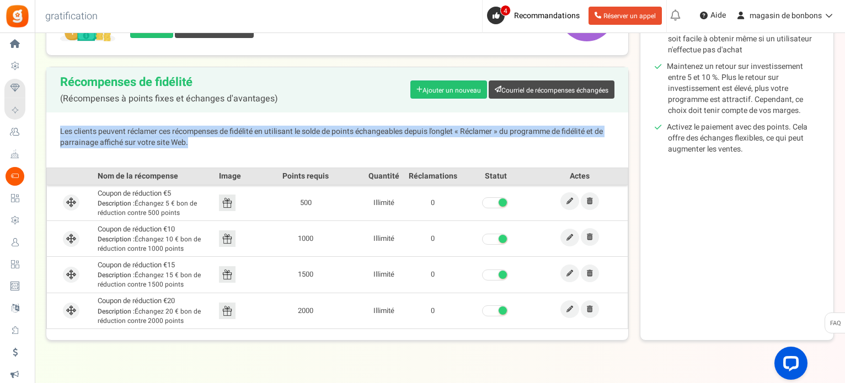
drag, startPoint x: 57, startPoint y: 132, endPoint x: 408, endPoint y: 330, distance: 402.8
click at [408, 330] on div "Récompenses de fidélité (Récompenses à points fixes et échanges d'avantages) Aj…" at bounding box center [337, 204] width 583 height 274
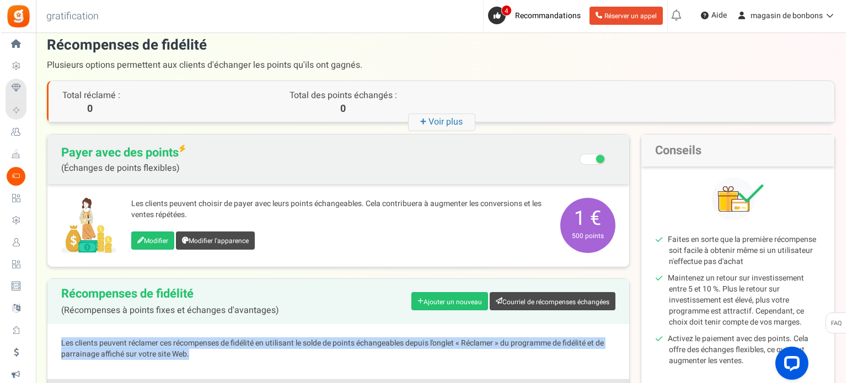
scroll to position [0, 0]
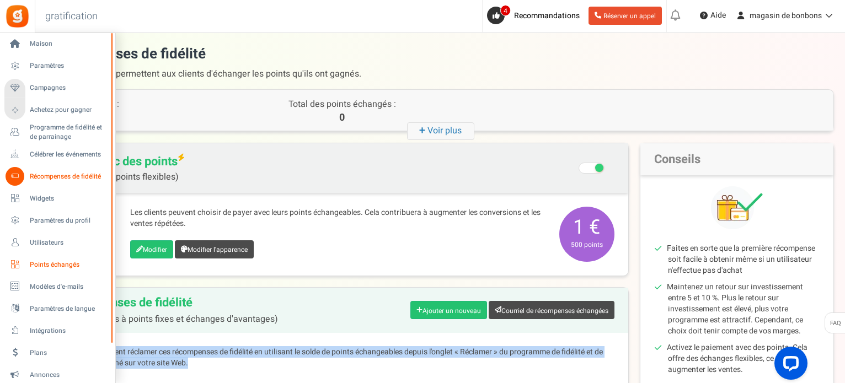
click at [39, 266] on font "Points échangés" at bounding box center [55, 265] width 50 height 10
